Goal: Task Accomplishment & Management: Use online tool/utility

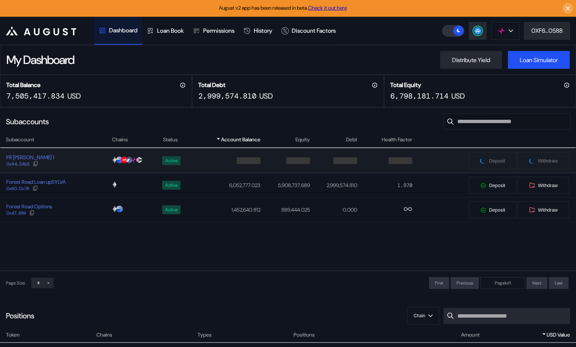
click at [89, 160] on div "FR Sylva Strategist 1 0xA4...54b5" at bounding box center [55, 160] width 111 height 13
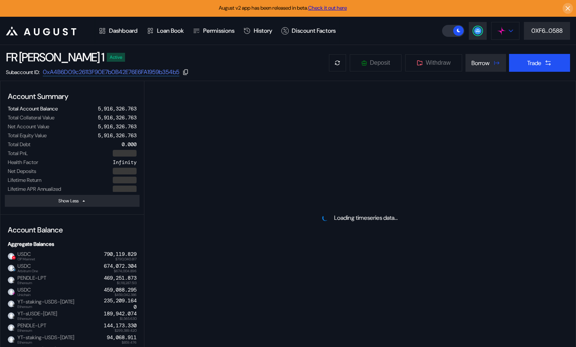
click at [501, 27] on img at bounding box center [501, 31] width 8 height 8
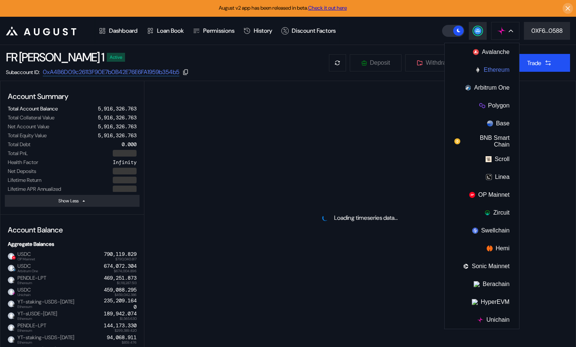
click at [497, 69] on button "Ethereum" at bounding box center [482, 70] width 74 height 18
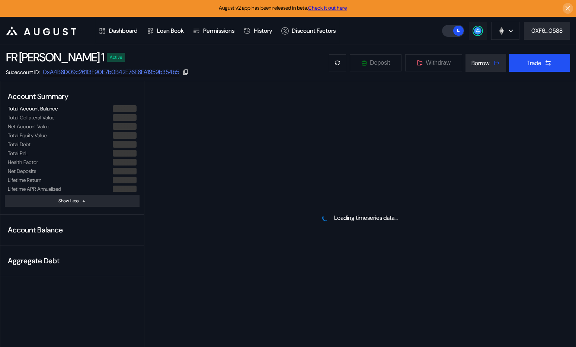
click at [480, 29] on circle at bounding box center [477, 30] width 7 height 7
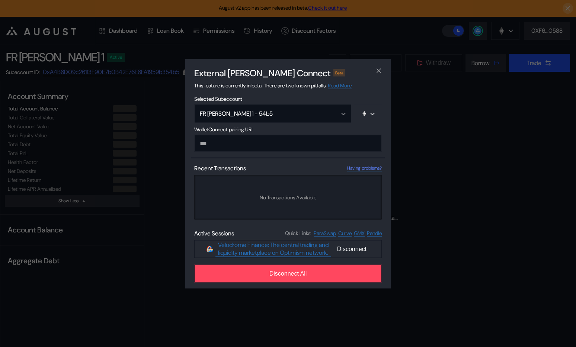
type input "**********"
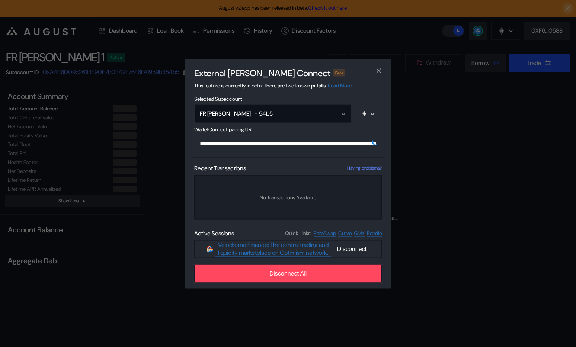
scroll to position [0, 446]
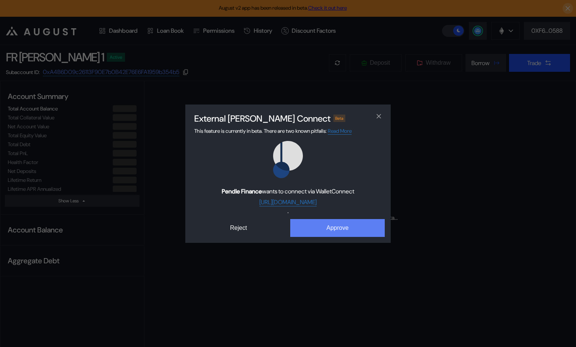
click at [330, 229] on button "Approve" at bounding box center [337, 228] width 94 height 18
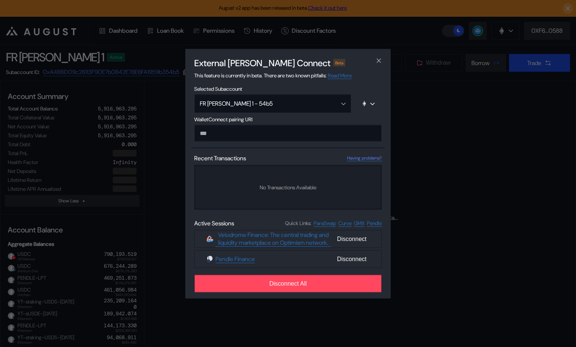
select select "*"
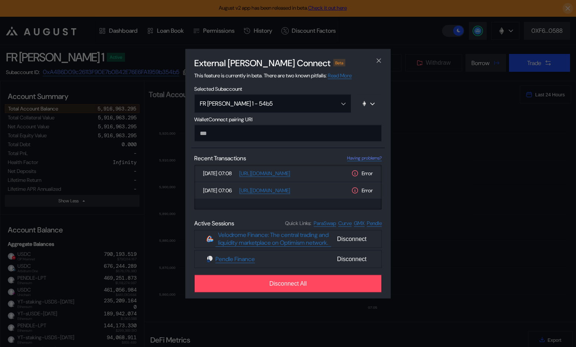
click at [114, 165] on div "External dApp Connect Beta This feature is currently in beta. There are two kno…" at bounding box center [288, 173] width 576 height 347
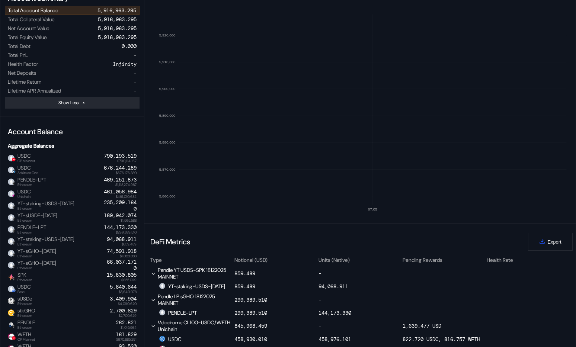
scroll to position [0, 0]
